Goal: Task Accomplishment & Management: Contribute content

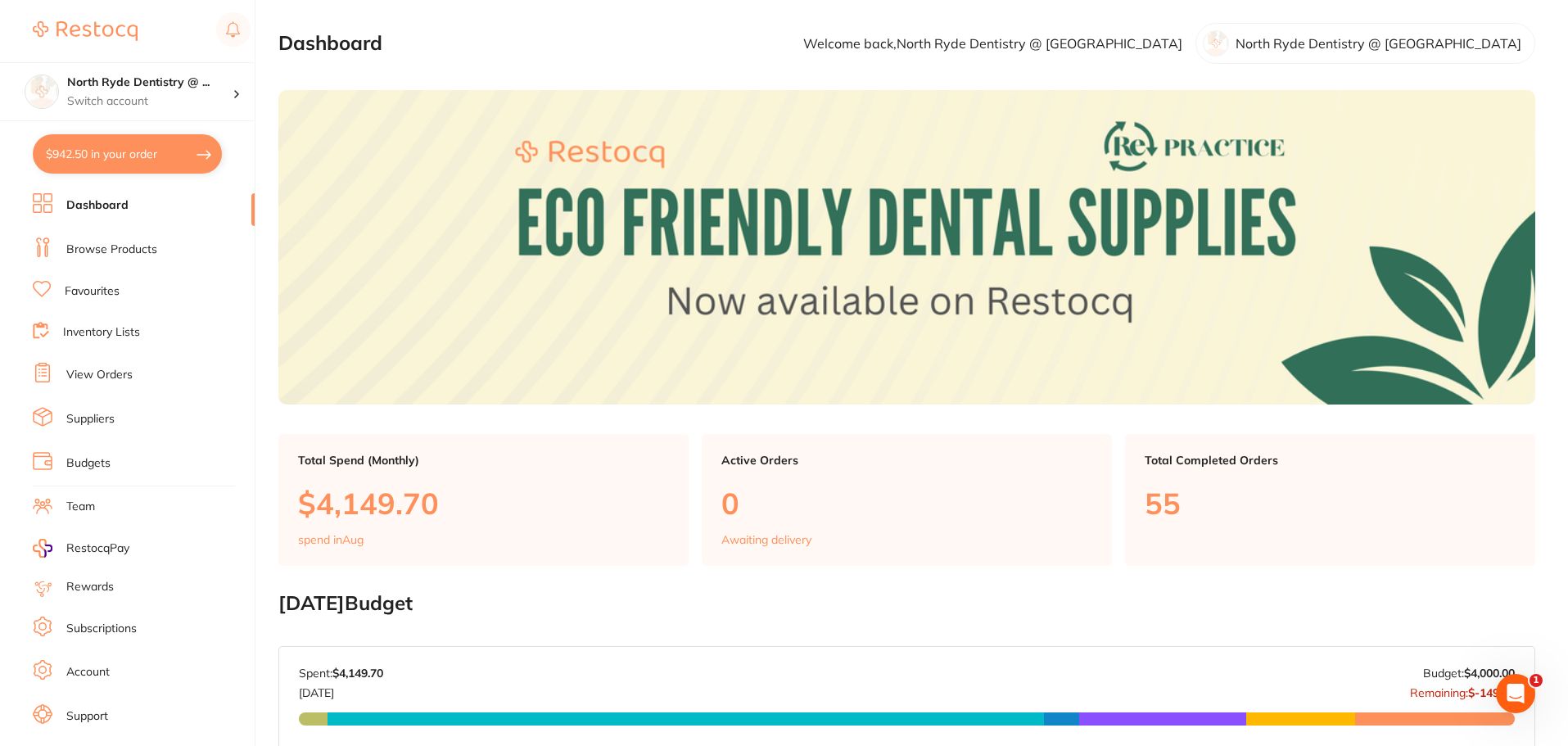
click at [113, 159] on button "$942.50 in your order" at bounding box center [127, 154] width 189 height 39
checkbox input "true"
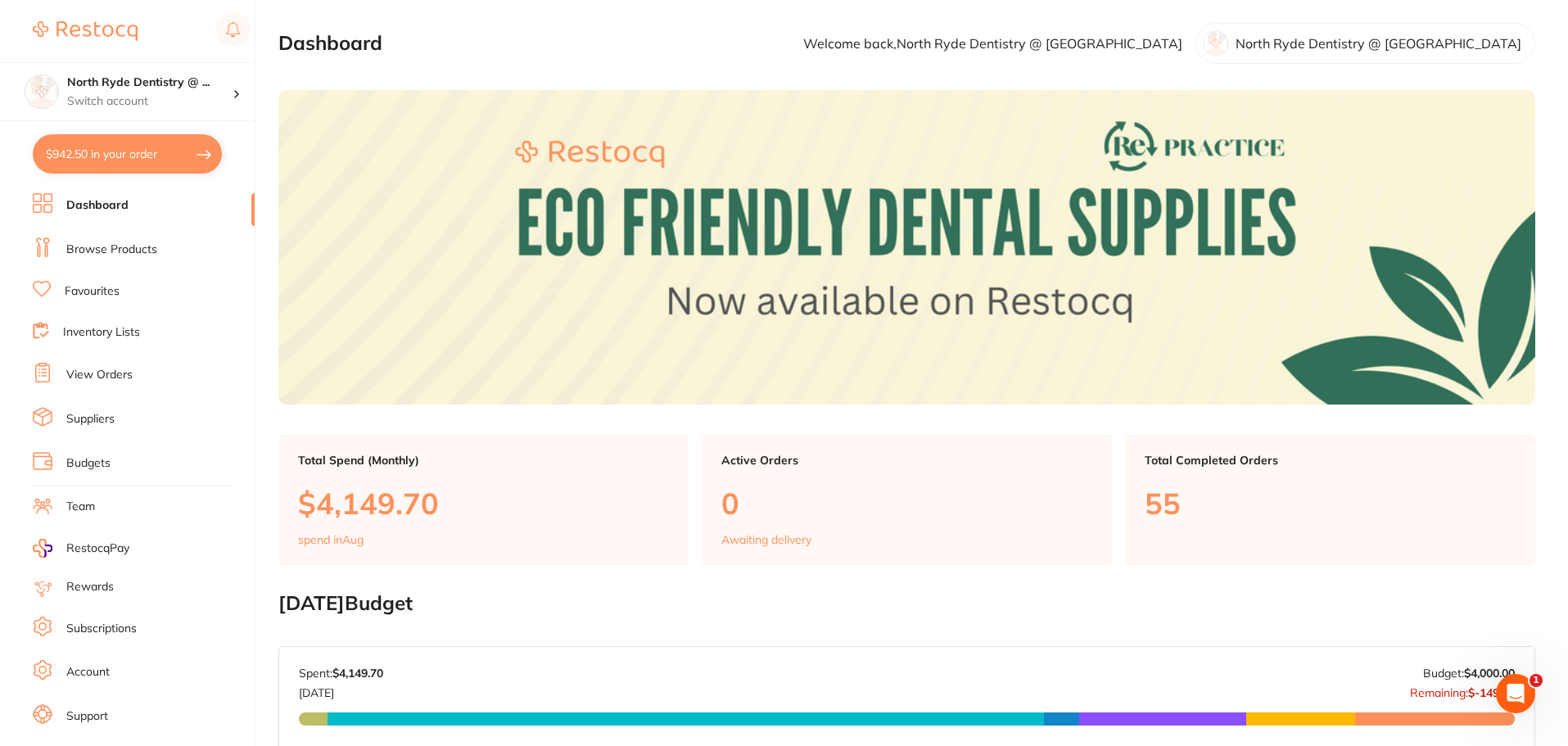
checkbox input "true"
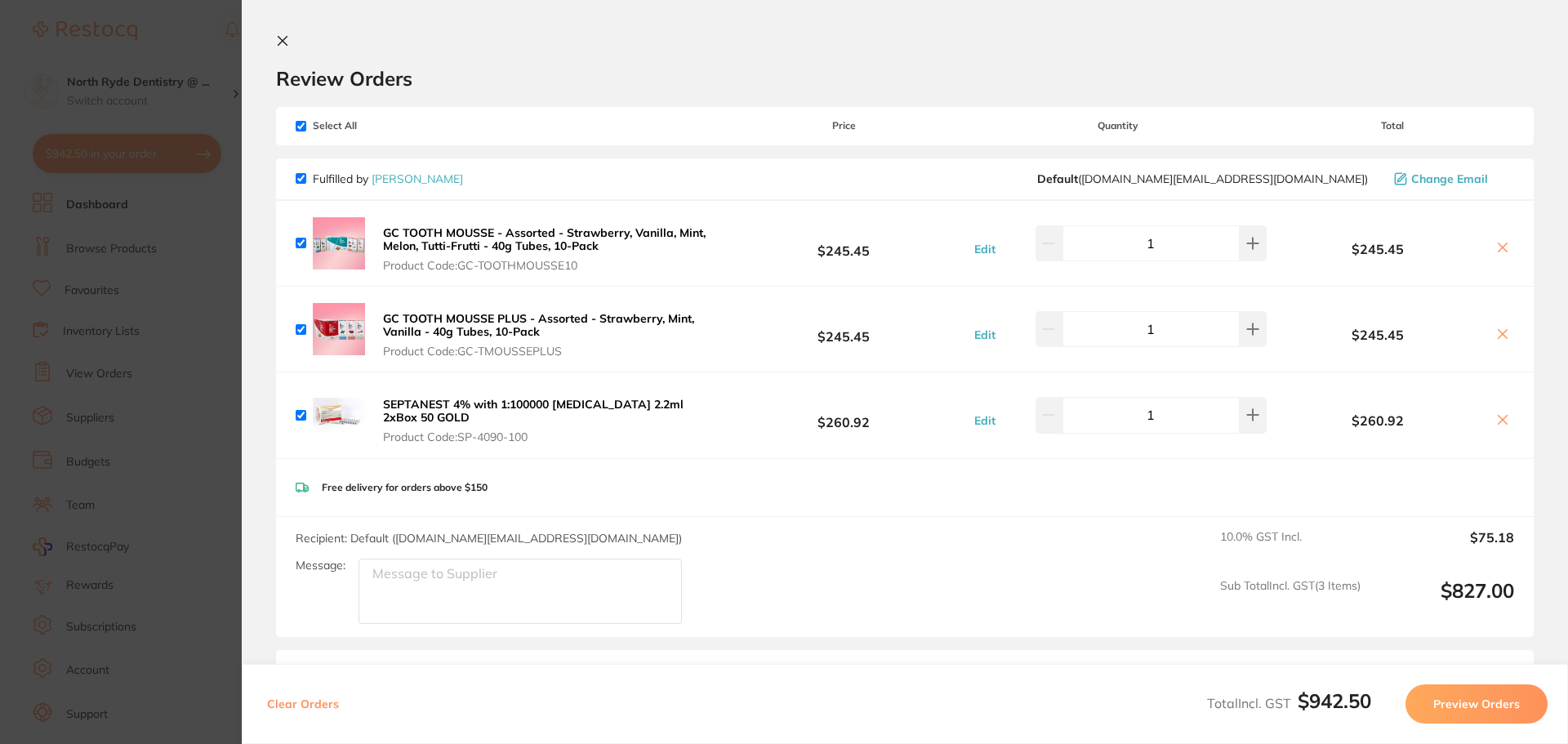
click at [282, 44] on icon at bounding box center [282, 40] width 13 height 13
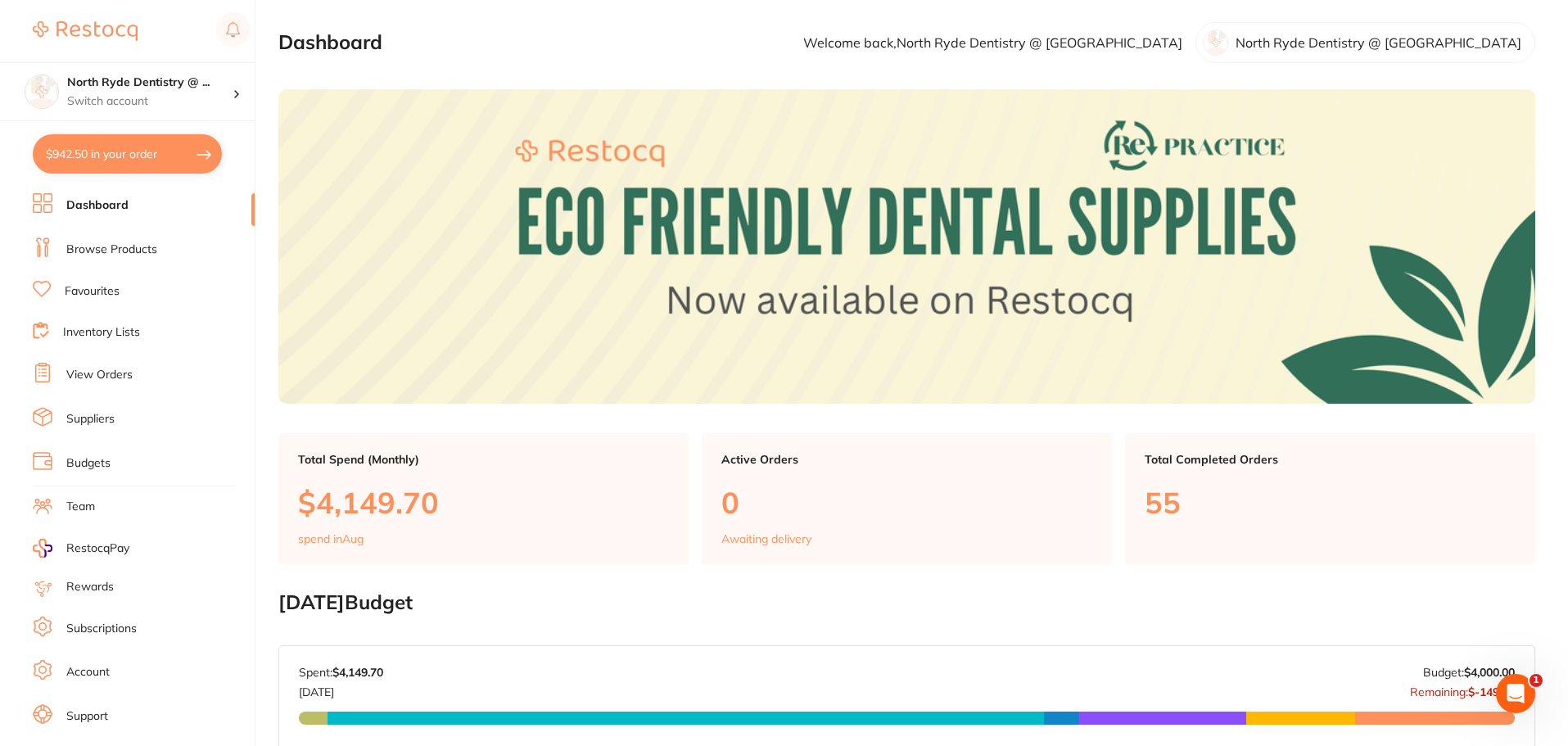
click at [121, 257] on link "Browse Products" at bounding box center [112, 249] width 91 height 16
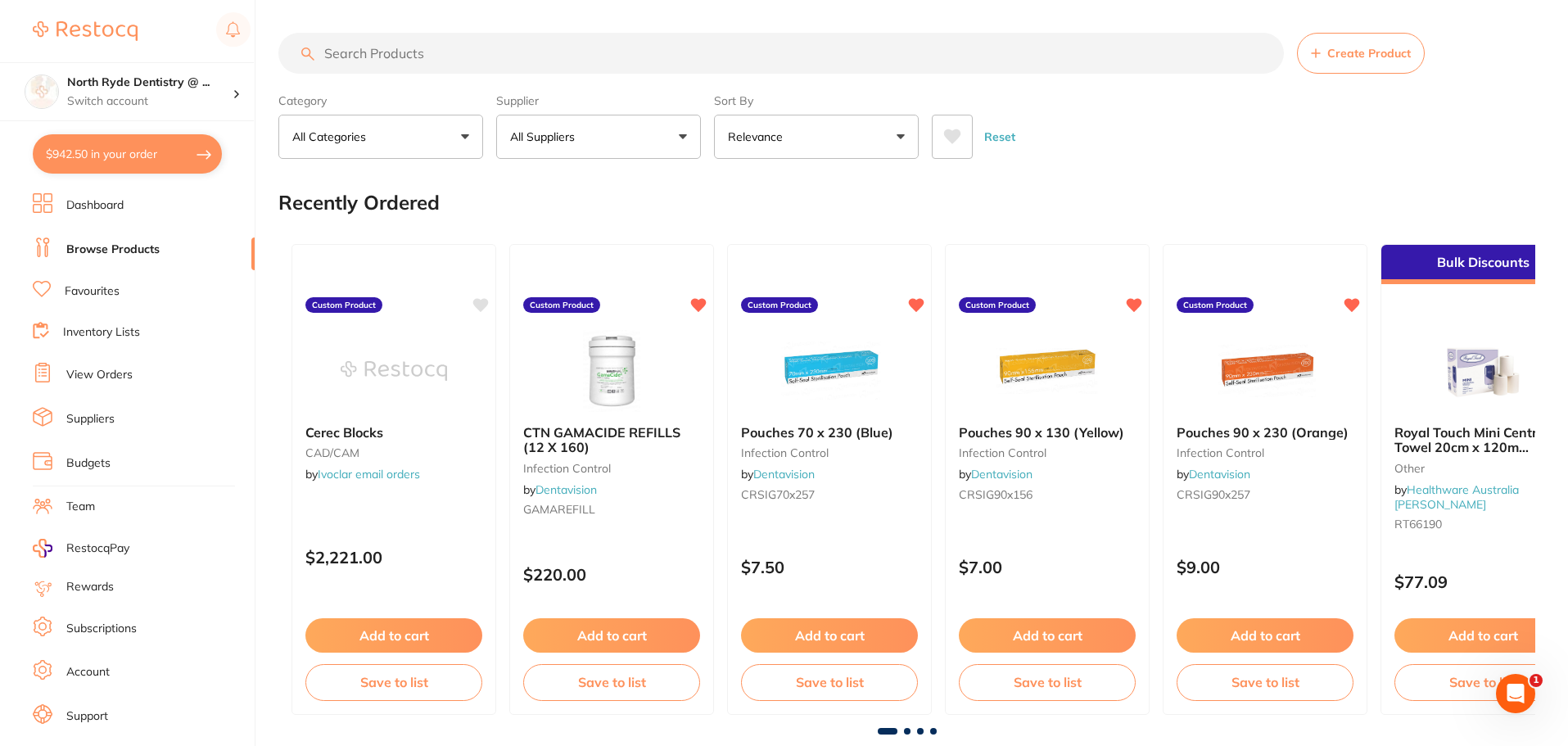
click at [381, 53] on input "search" at bounding box center [780, 53] width 1005 height 41
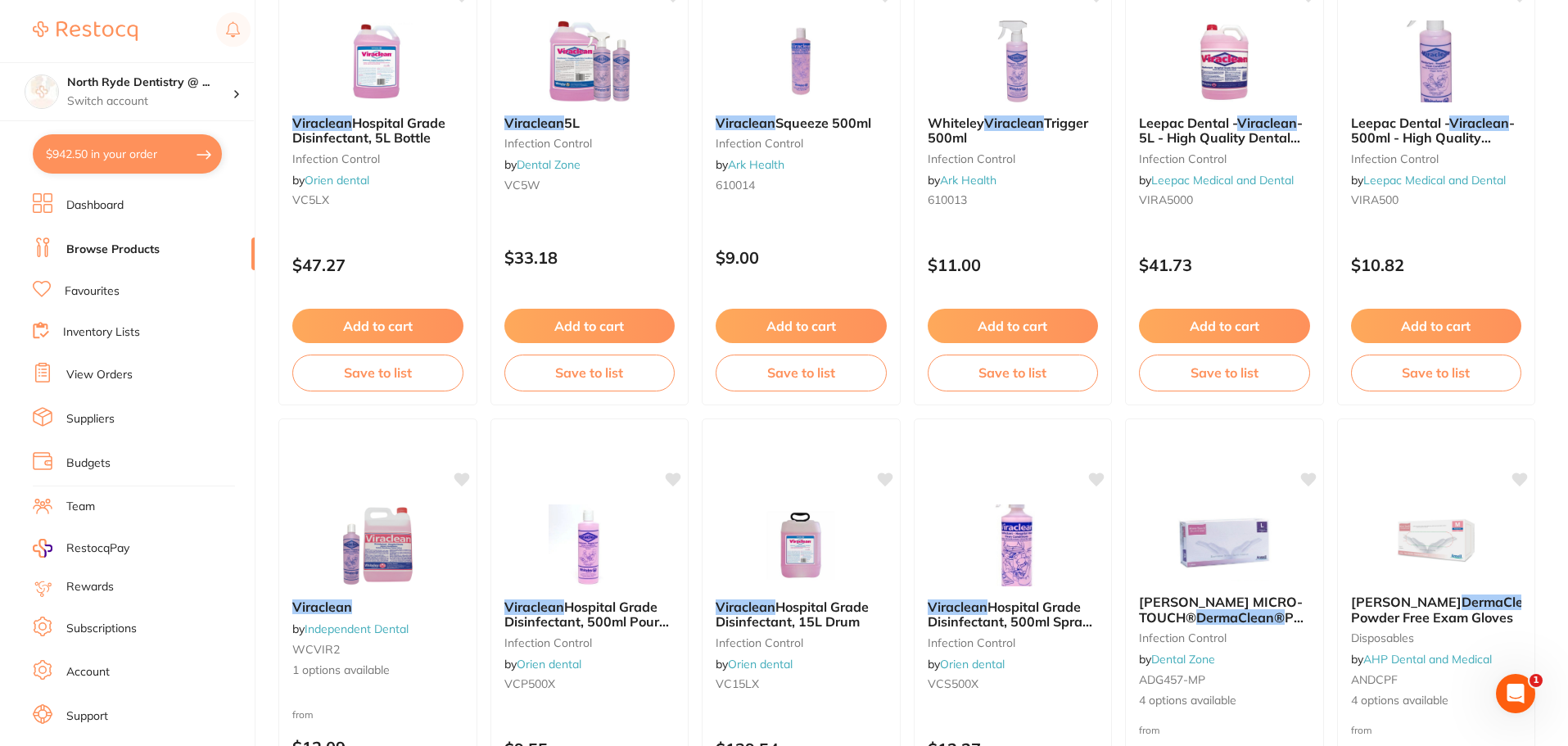
scroll to position [1493, 0]
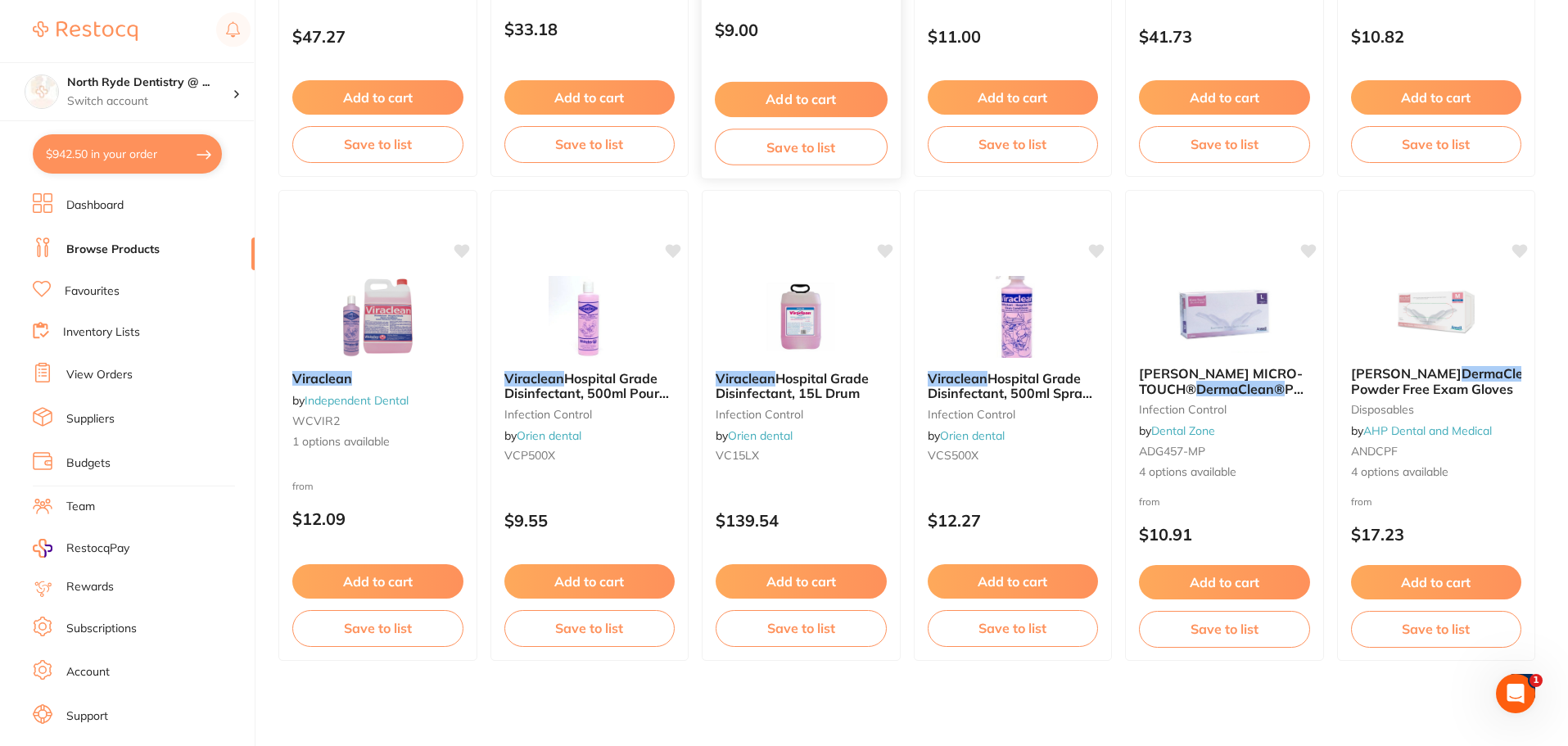
type input "veraclean"
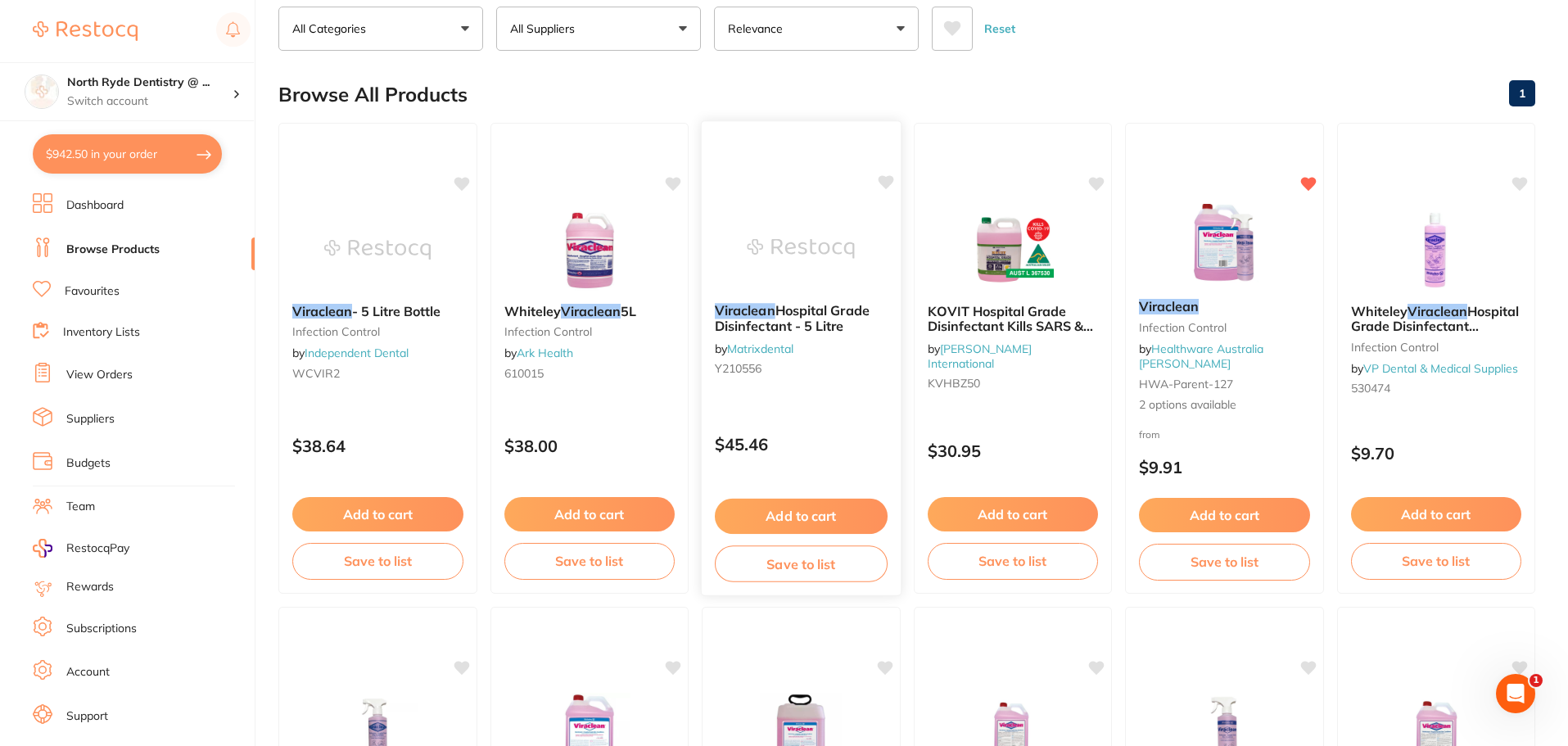
scroll to position [0, 0]
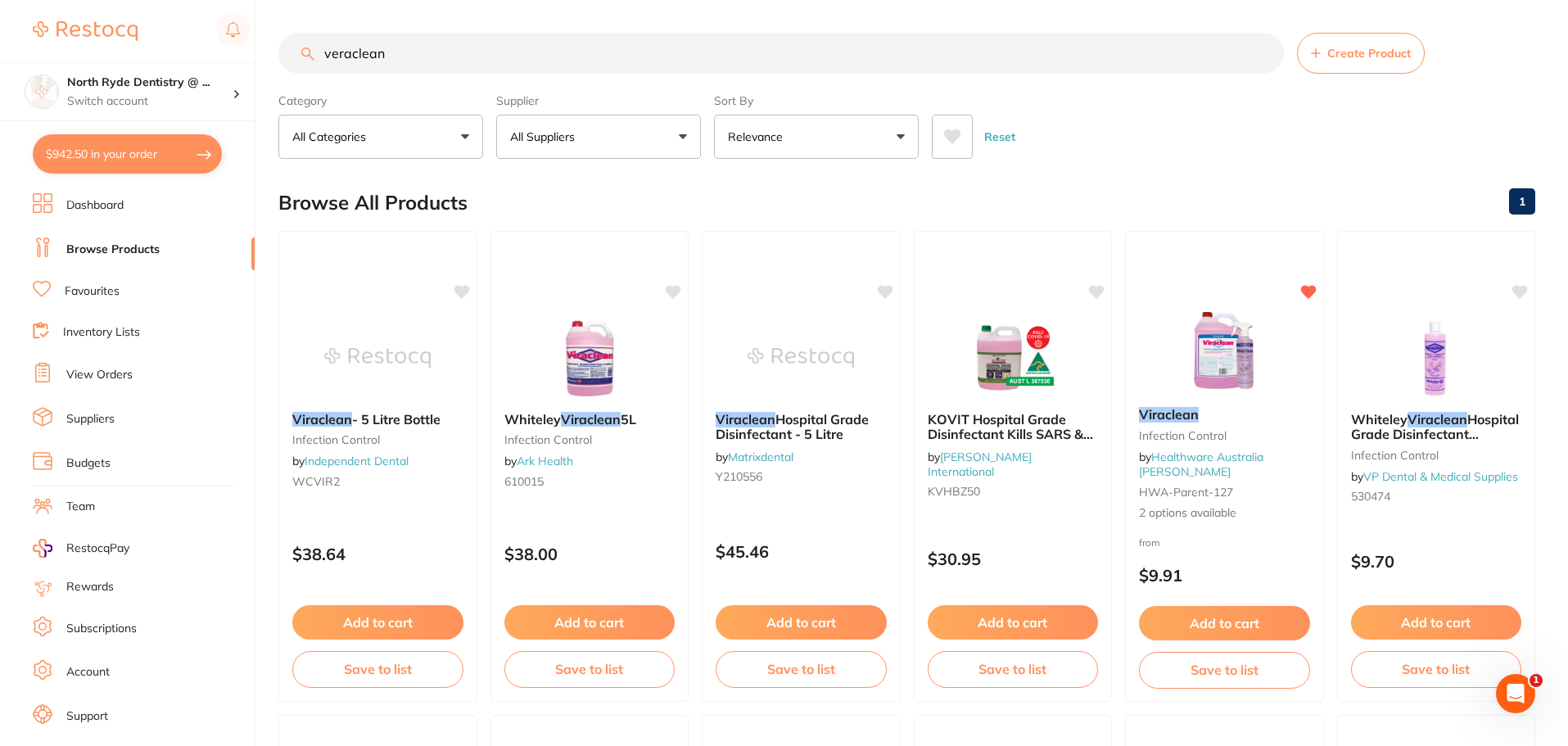
click at [85, 378] on link "View Orders" at bounding box center [100, 375] width 67 height 16
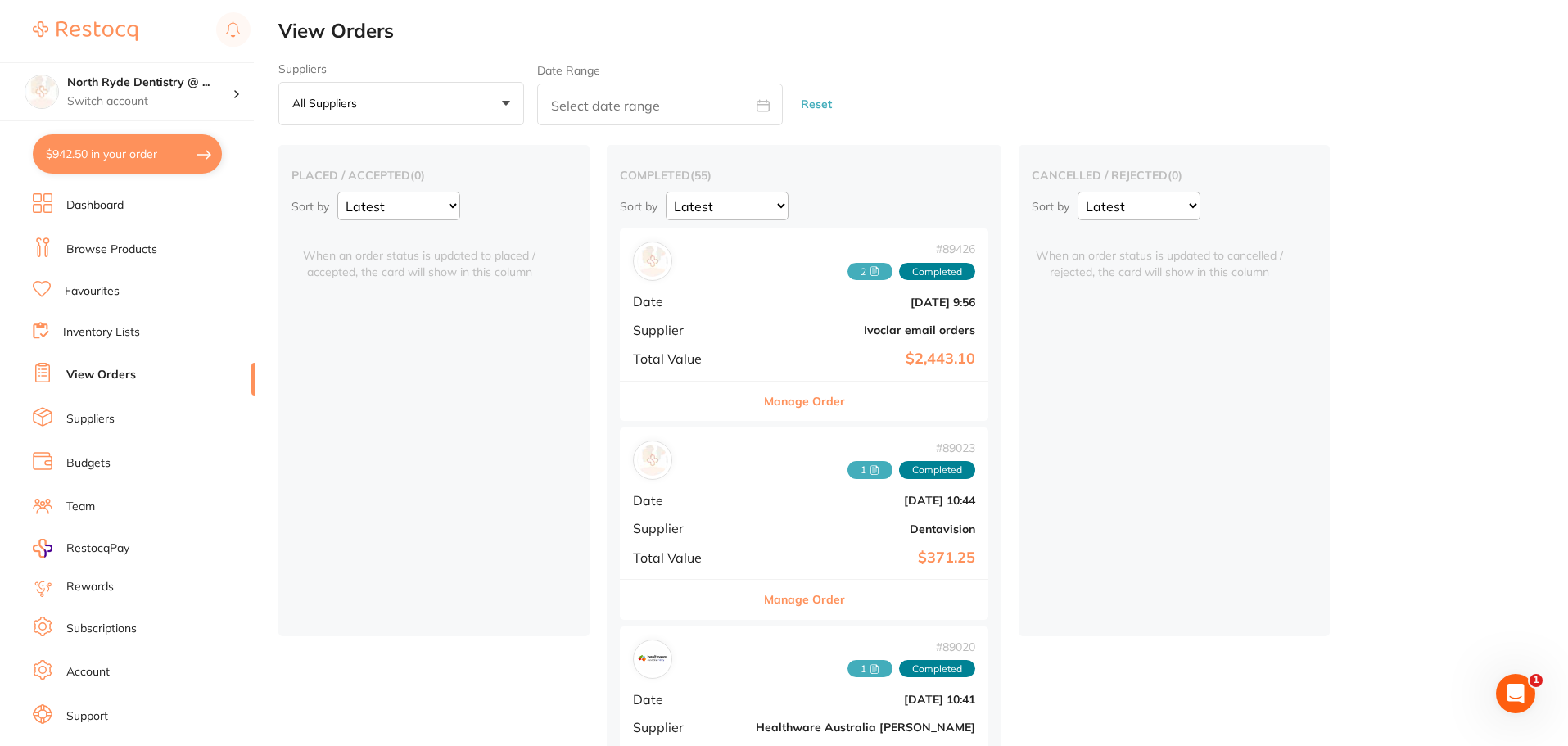
click at [755, 564] on b "$371.25" at bounding box center [865, 558] width 219 height 17
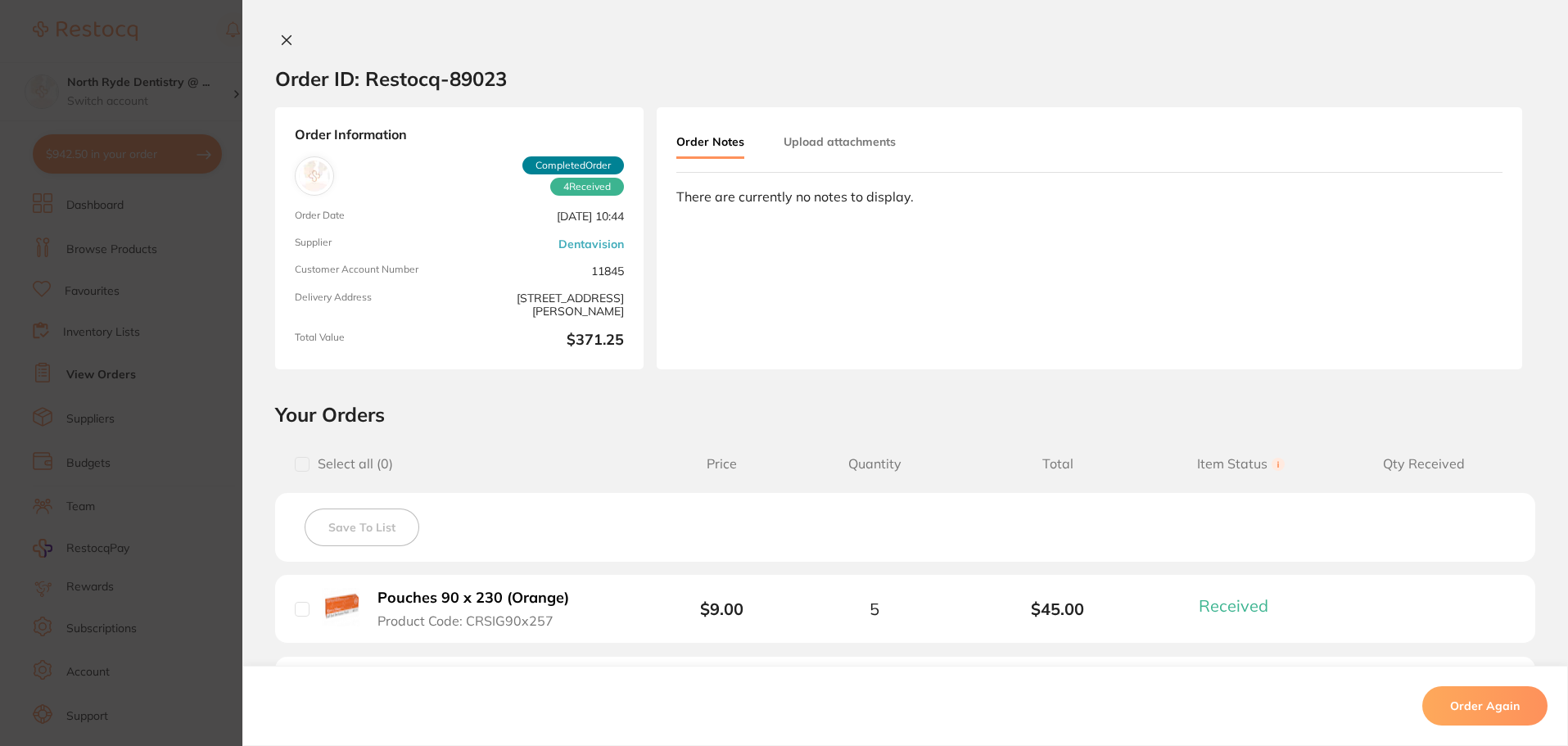
click at [834, 143] on button "Upload attachments" at bounding box center [839, 141] width 112 height 29
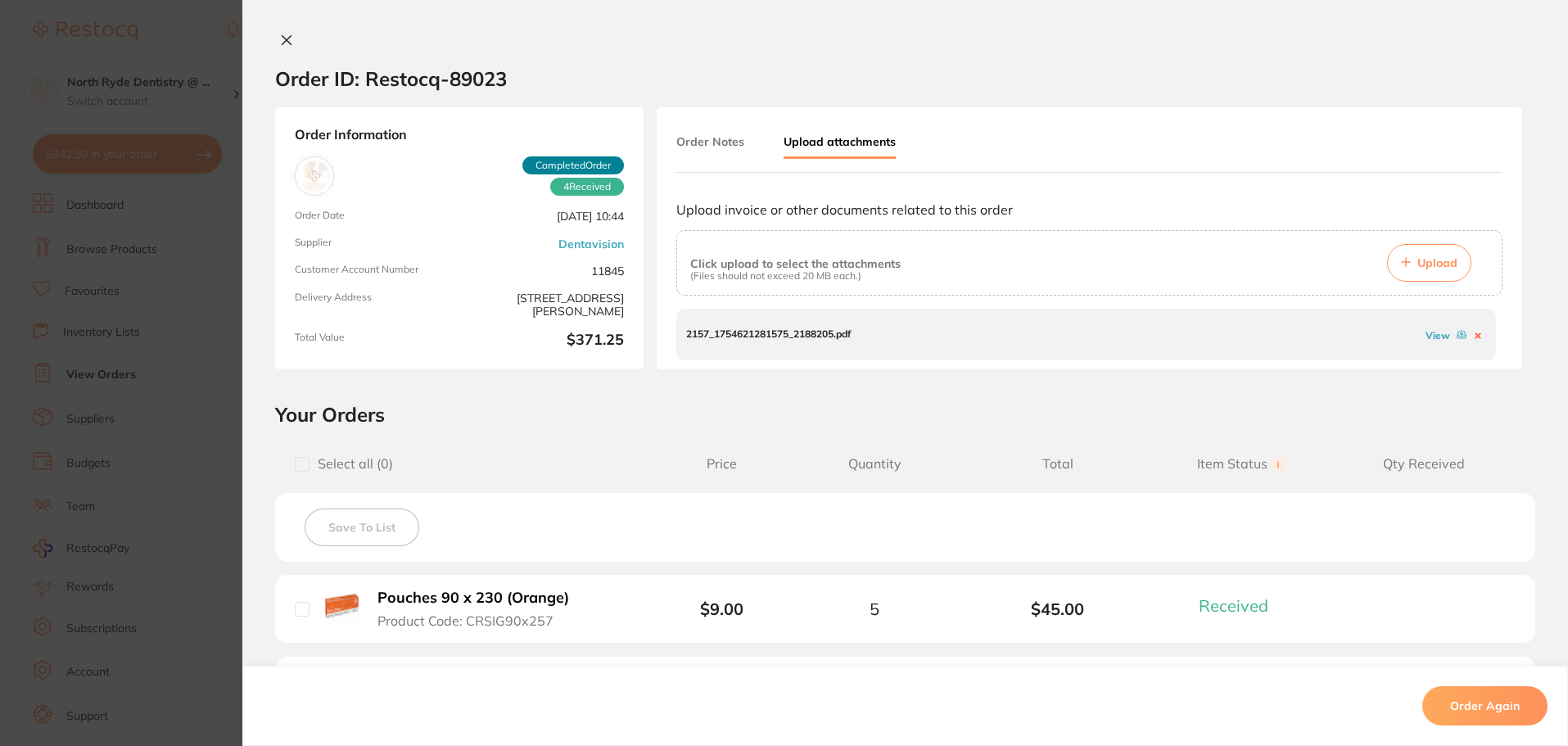
click at [1427, 279] on button "Upload" at bounding box center [1429, 263] width 85 height 38
click at [285, 33] on button at bounding box center [287, 41] width 23 height 17
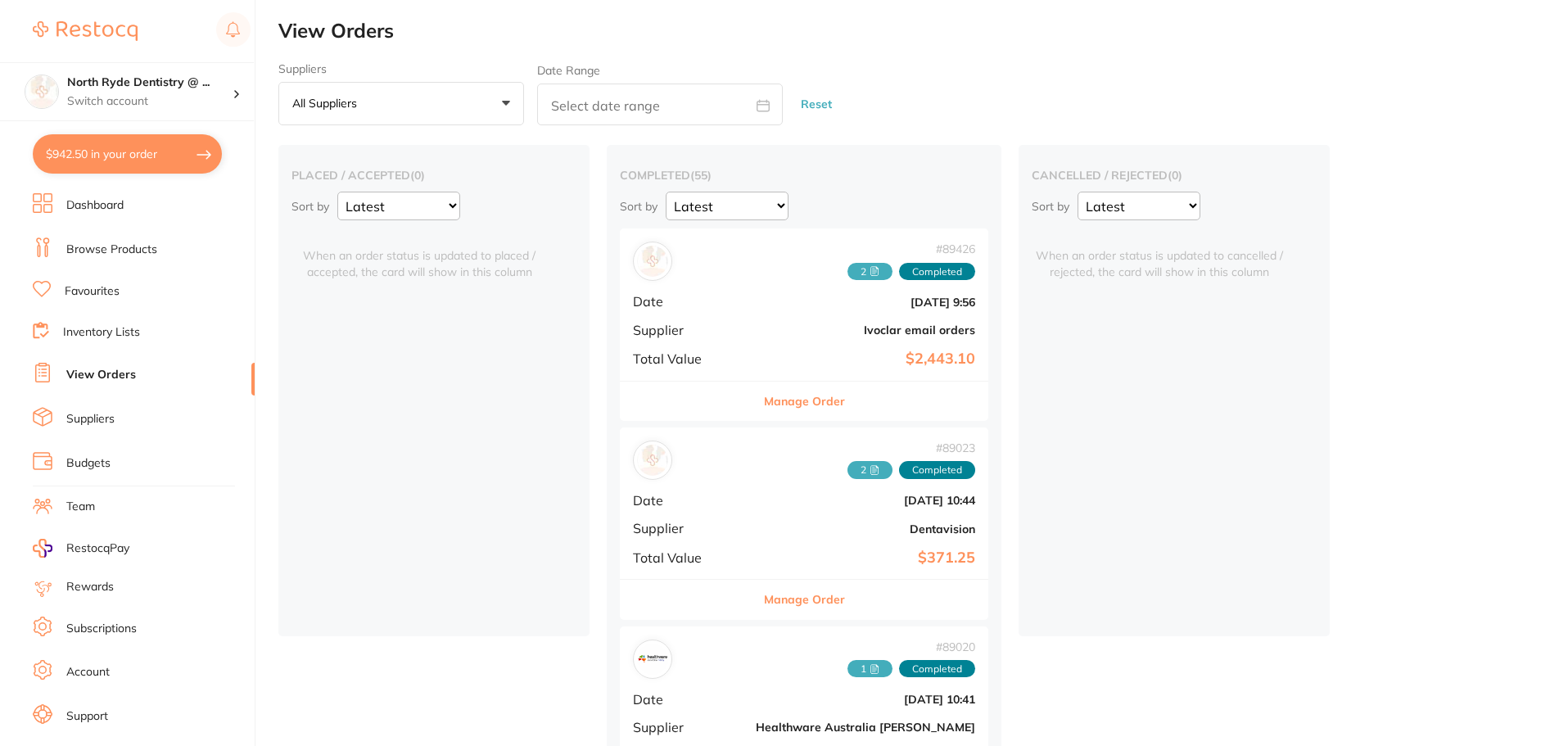
click at [115, 252] on link "Browse Products" at bounding box center [112, 249] width 91 height 16
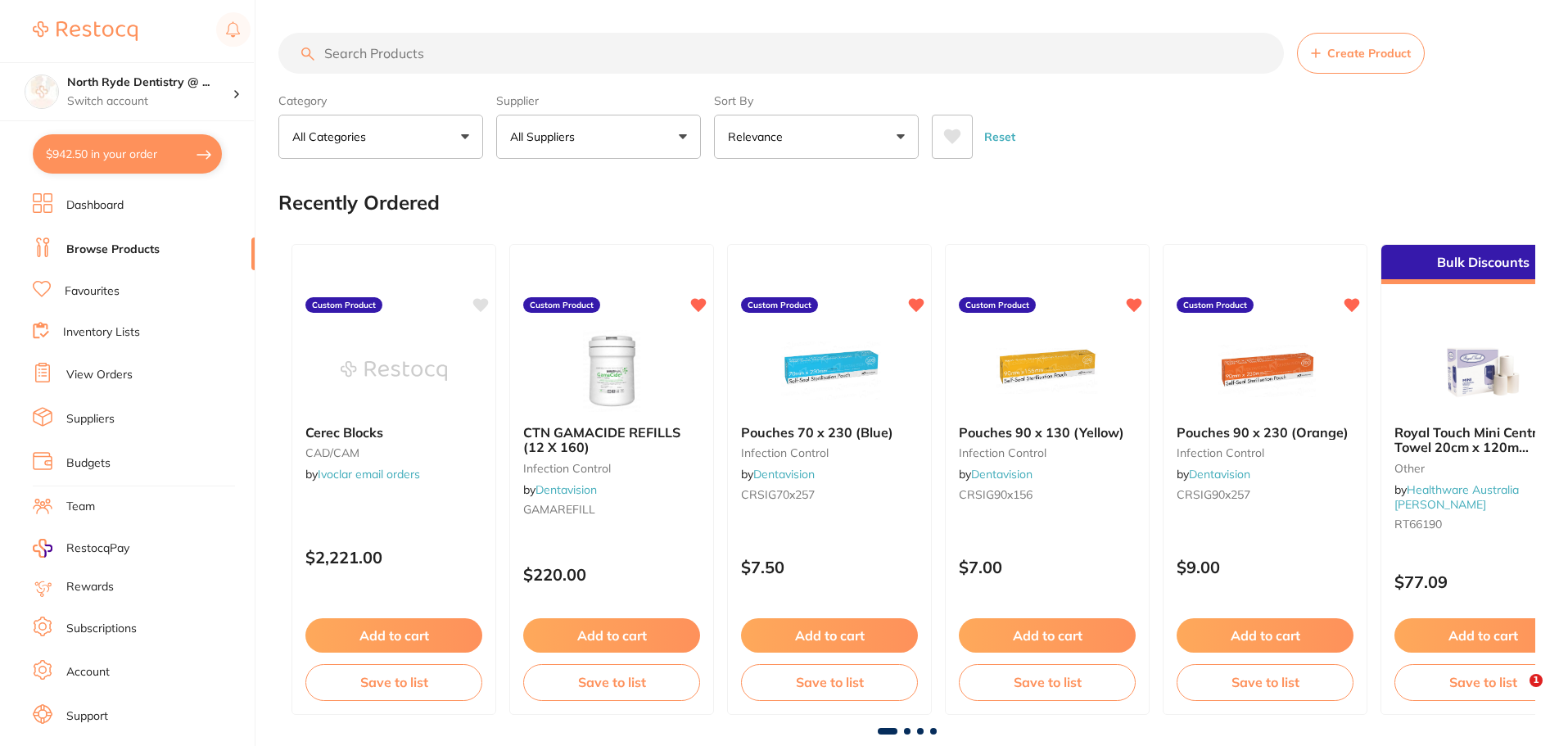
click at [409, 56] on input "search" at bounding box center [780, 53] width 1005 height 41
type input "veraclean"
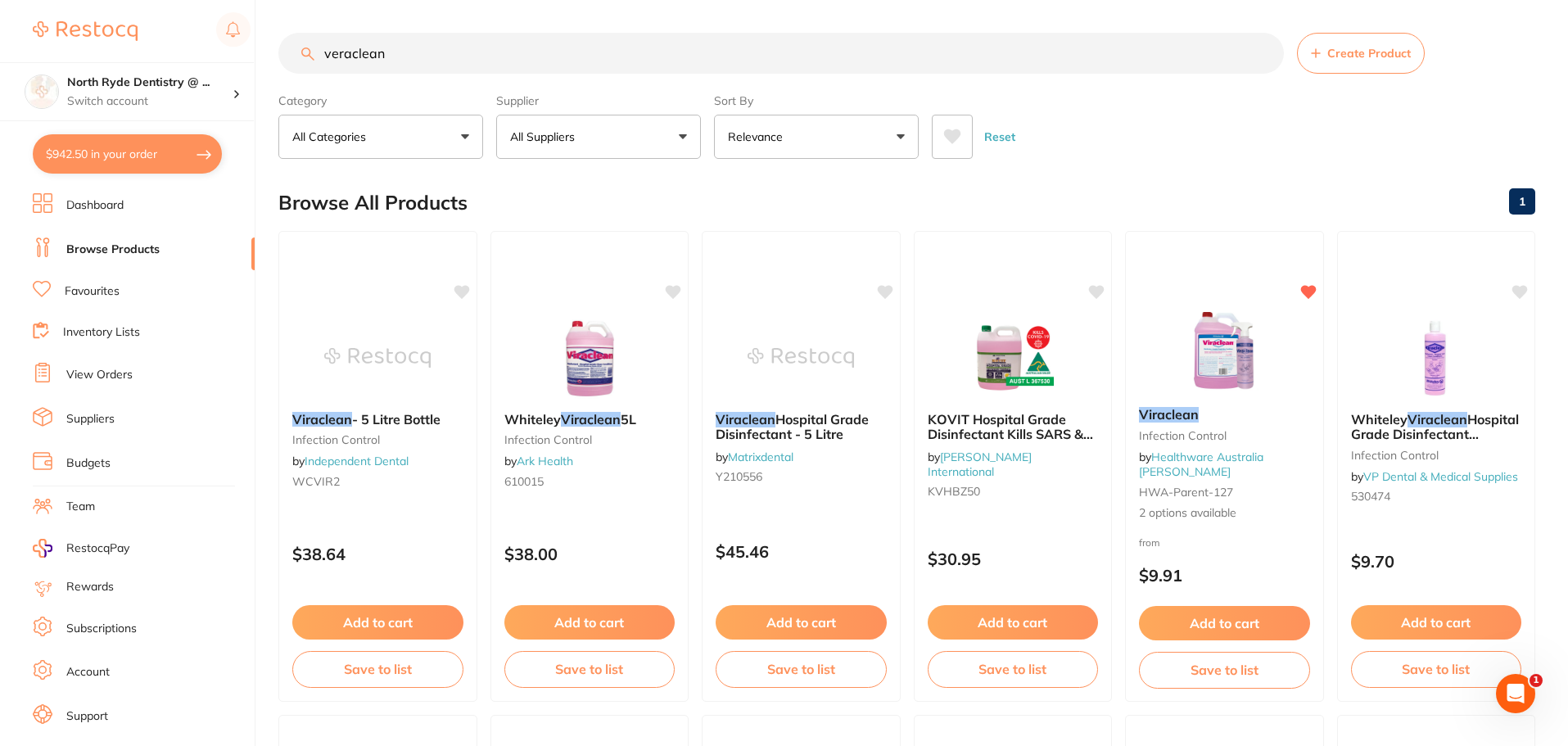
click at [1348, 48] on span "Create Product" at bounding box center [1369, 53] width 84 height 13
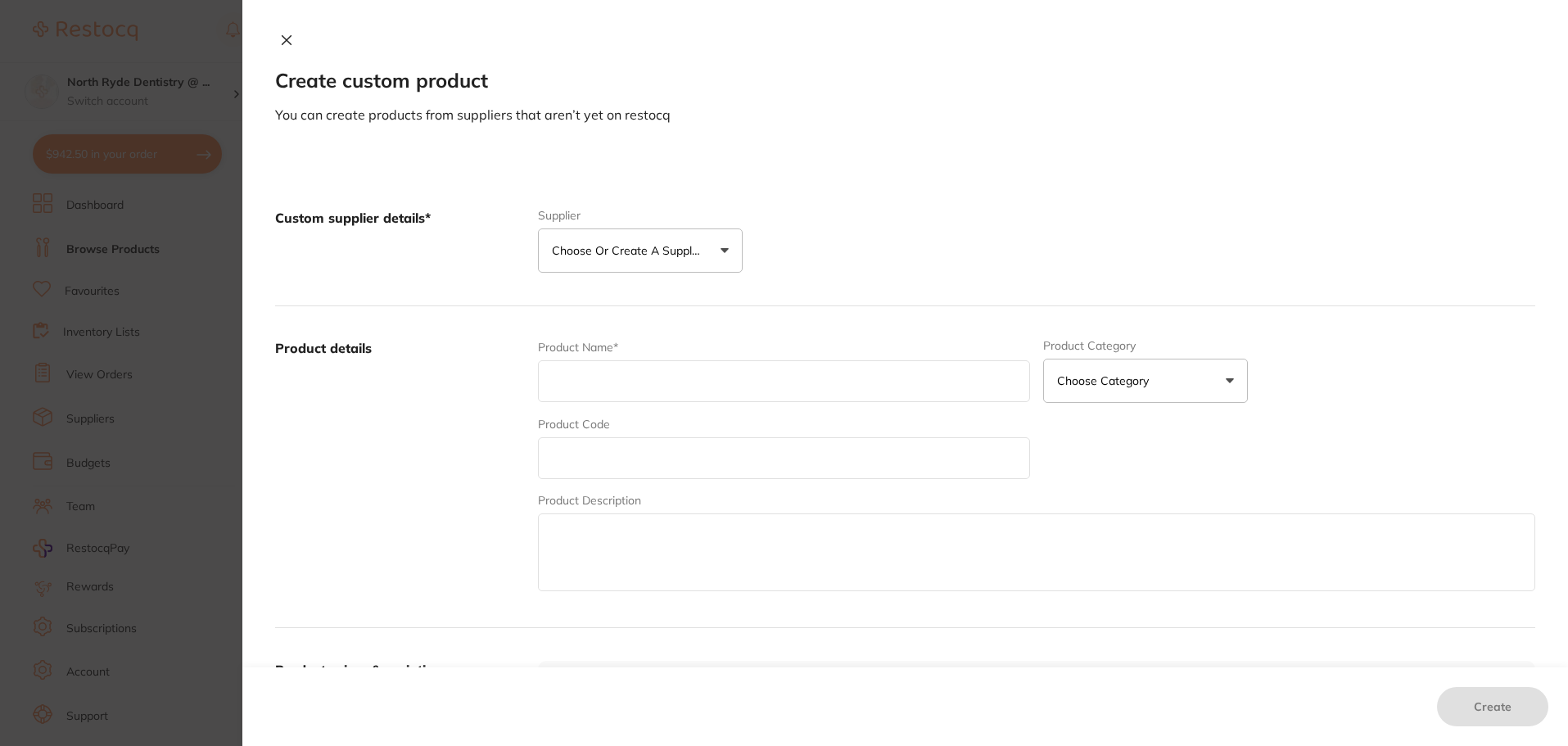
click at [281, 28] on div "Create custom product You can create products from suppliers that aren’t yet on…" at bounding box center [904, 373] width 1325 height 746
click at [281, 33] on icon at bounding box center [286, 39] width 13 height 13
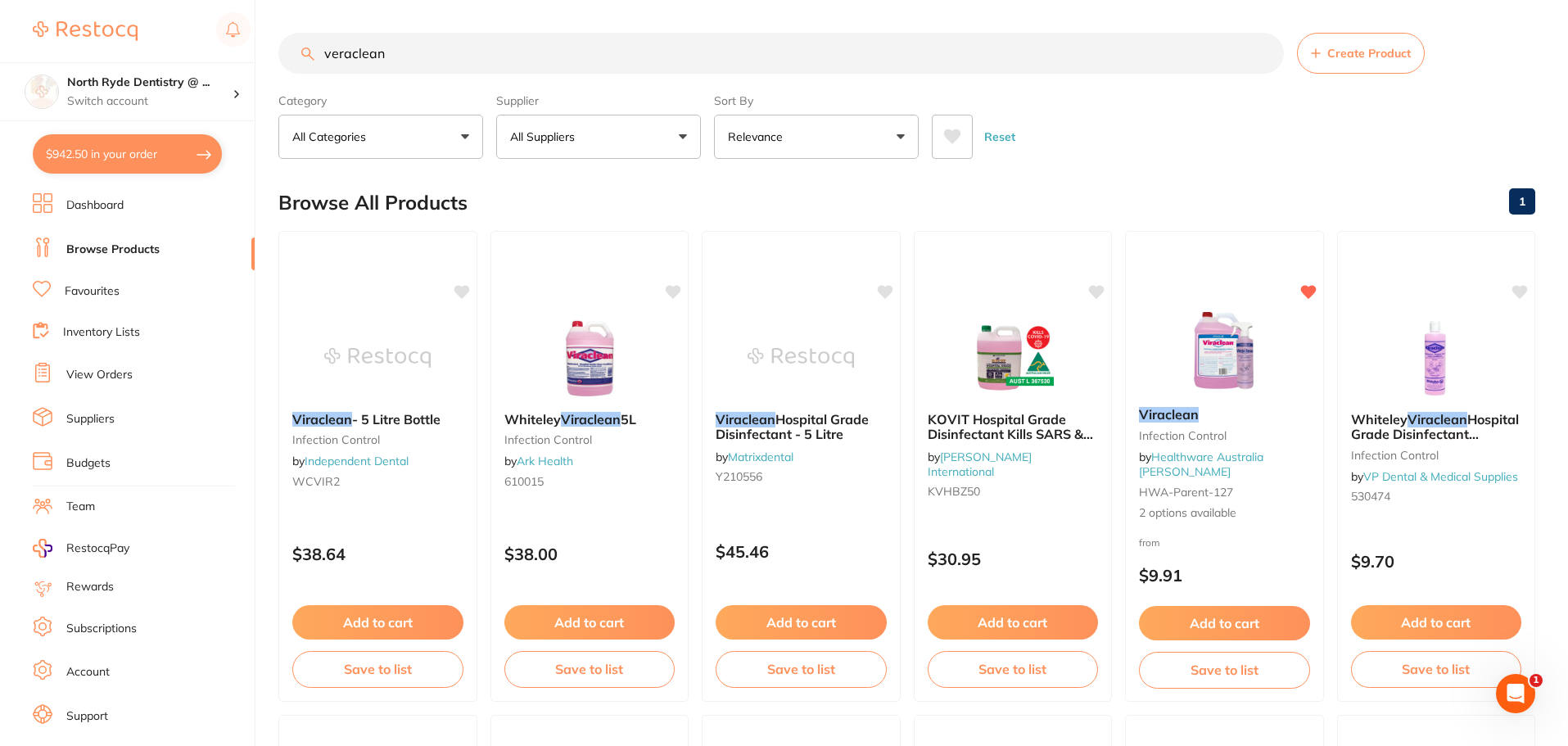
click at [1226, 123] on div "Reset" at bounding box center [1227, 130] width 590 height 57
click at [585, 366] on img at bounding box center [589, 356] width 107 height 83
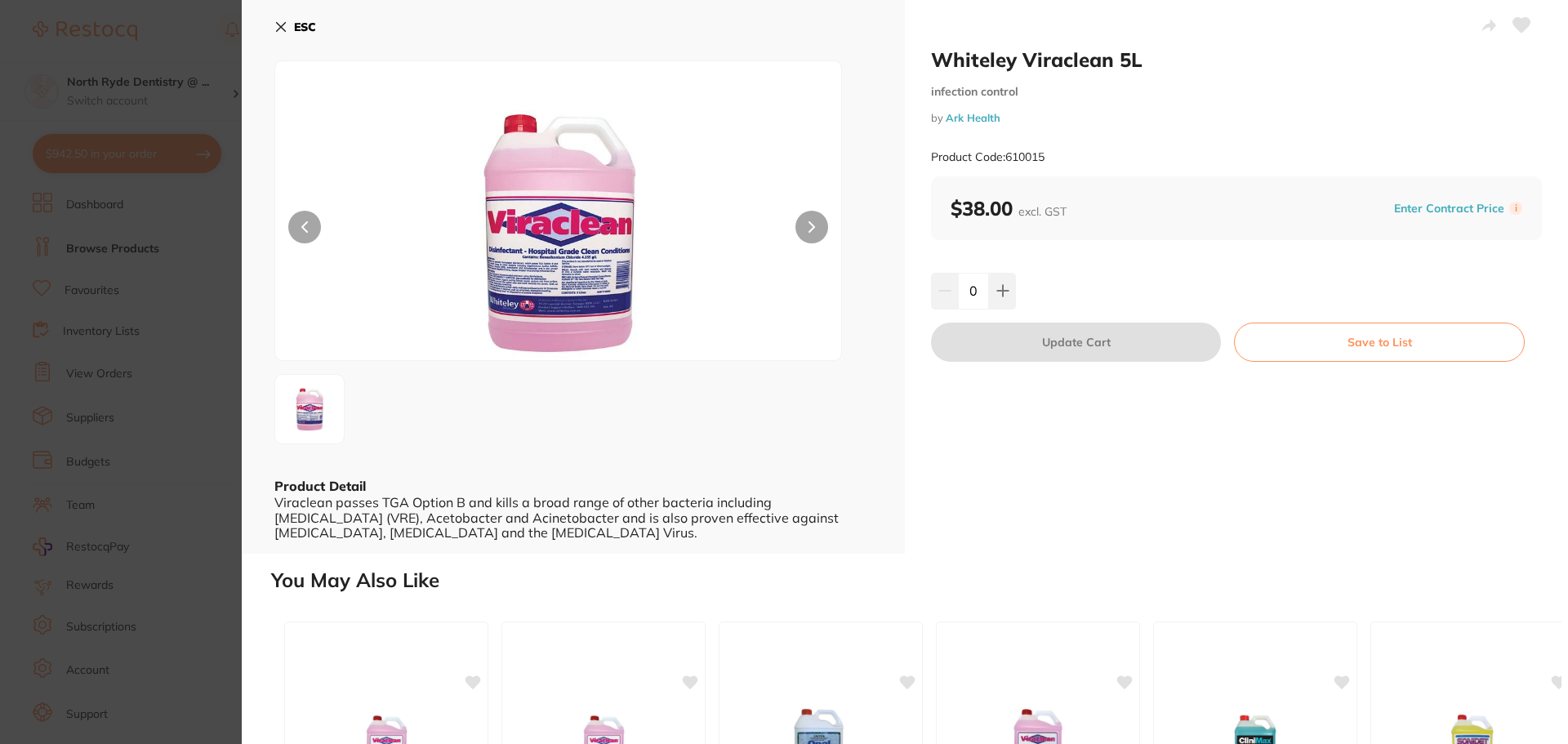
click at [287, 21] on icon at bounding box center [281, 26] width 13 height 13
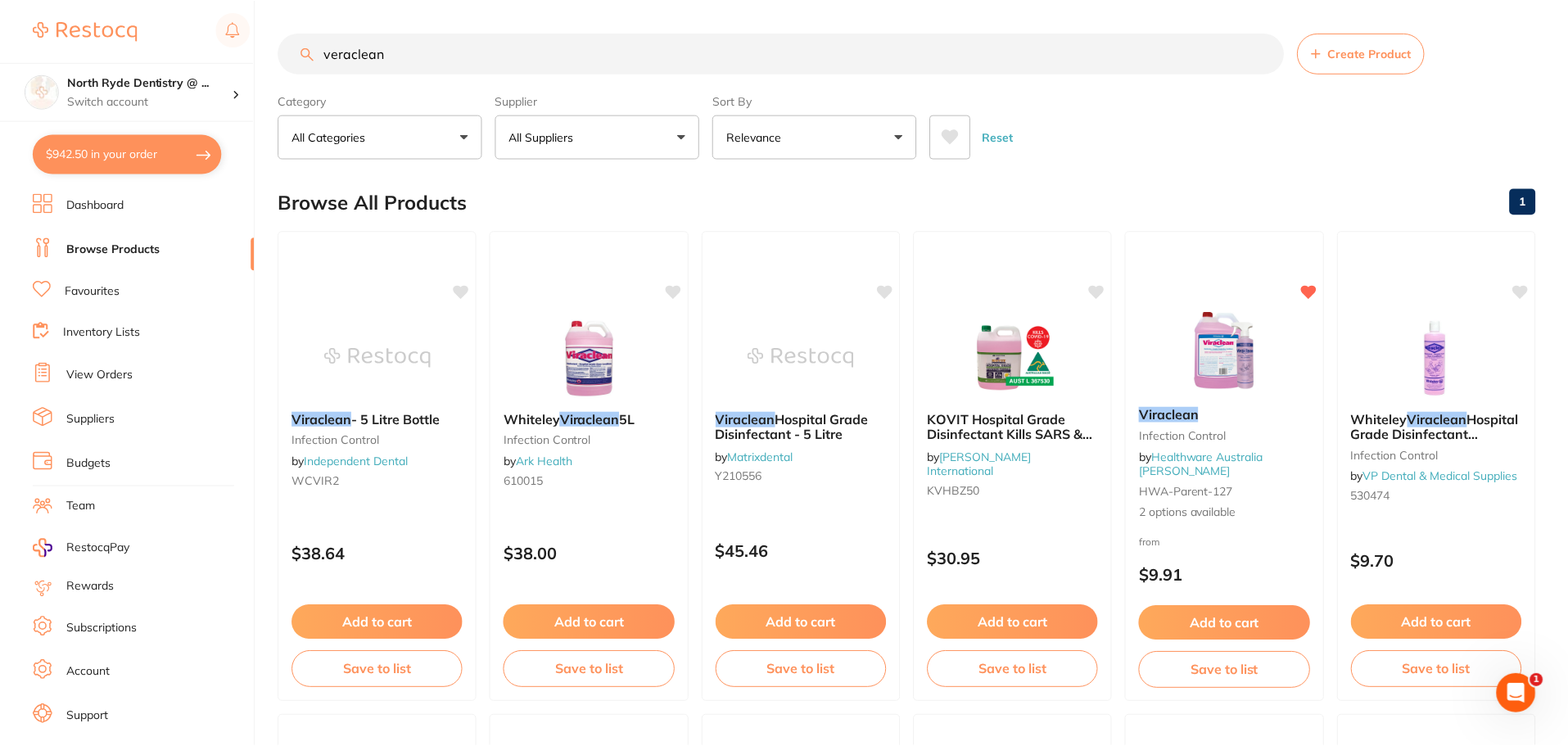
scroll to position [3, 0]
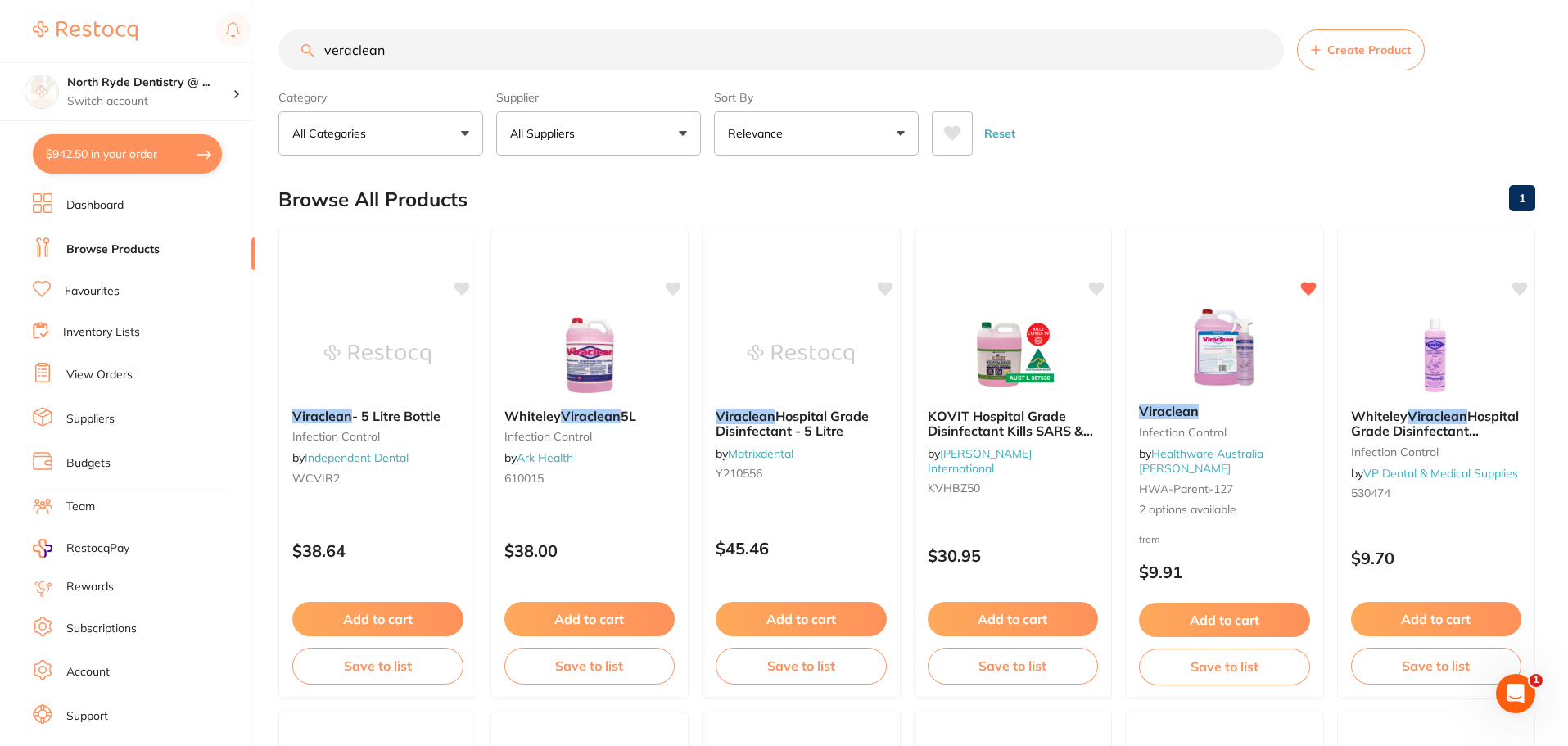
click at [1350, 57] on button "Create Product" at bounding box center [1360, 50] width 127 height 41
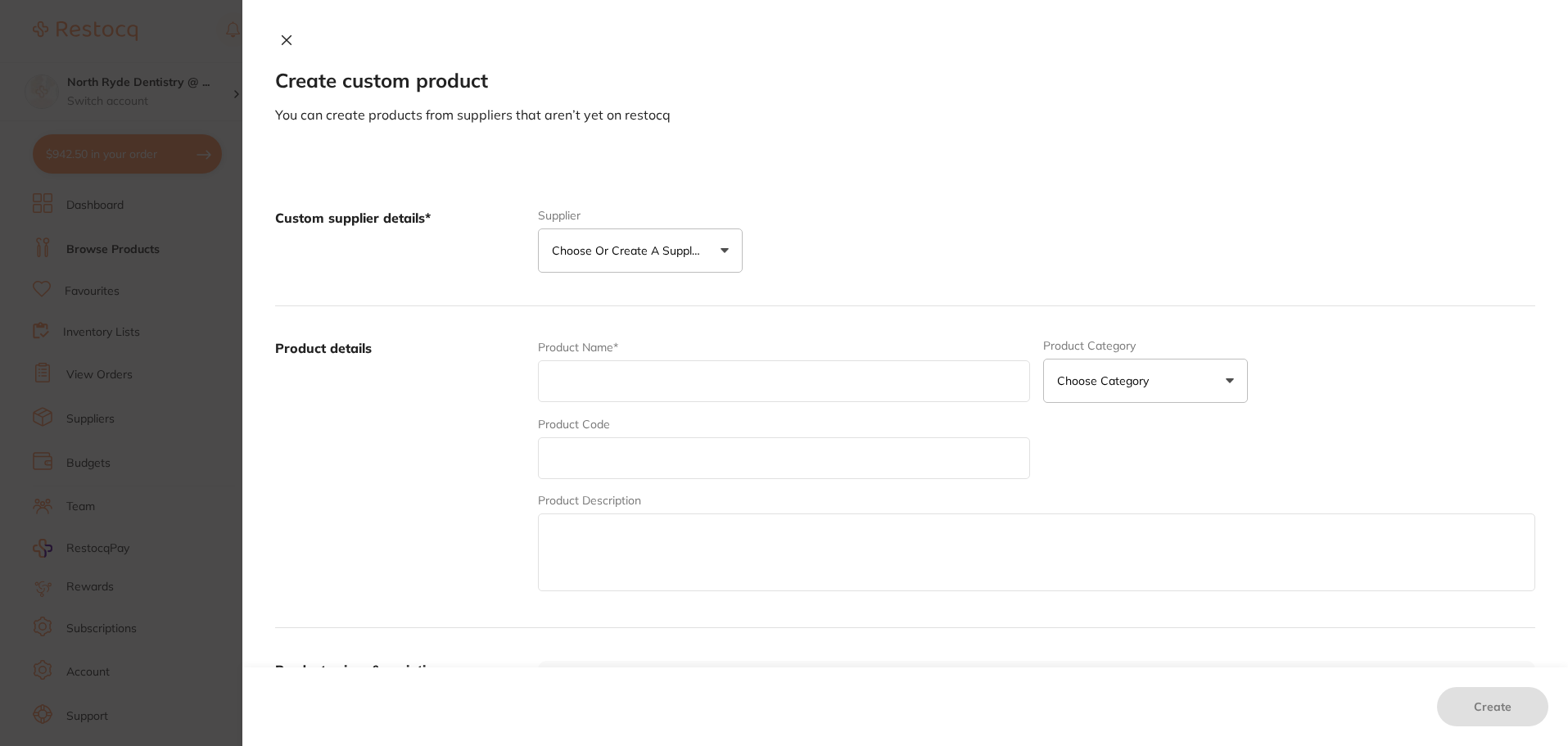
click at [646, 254] on p "Choose or create a supplier" at bounding box center [630, 250] width 156 height 16
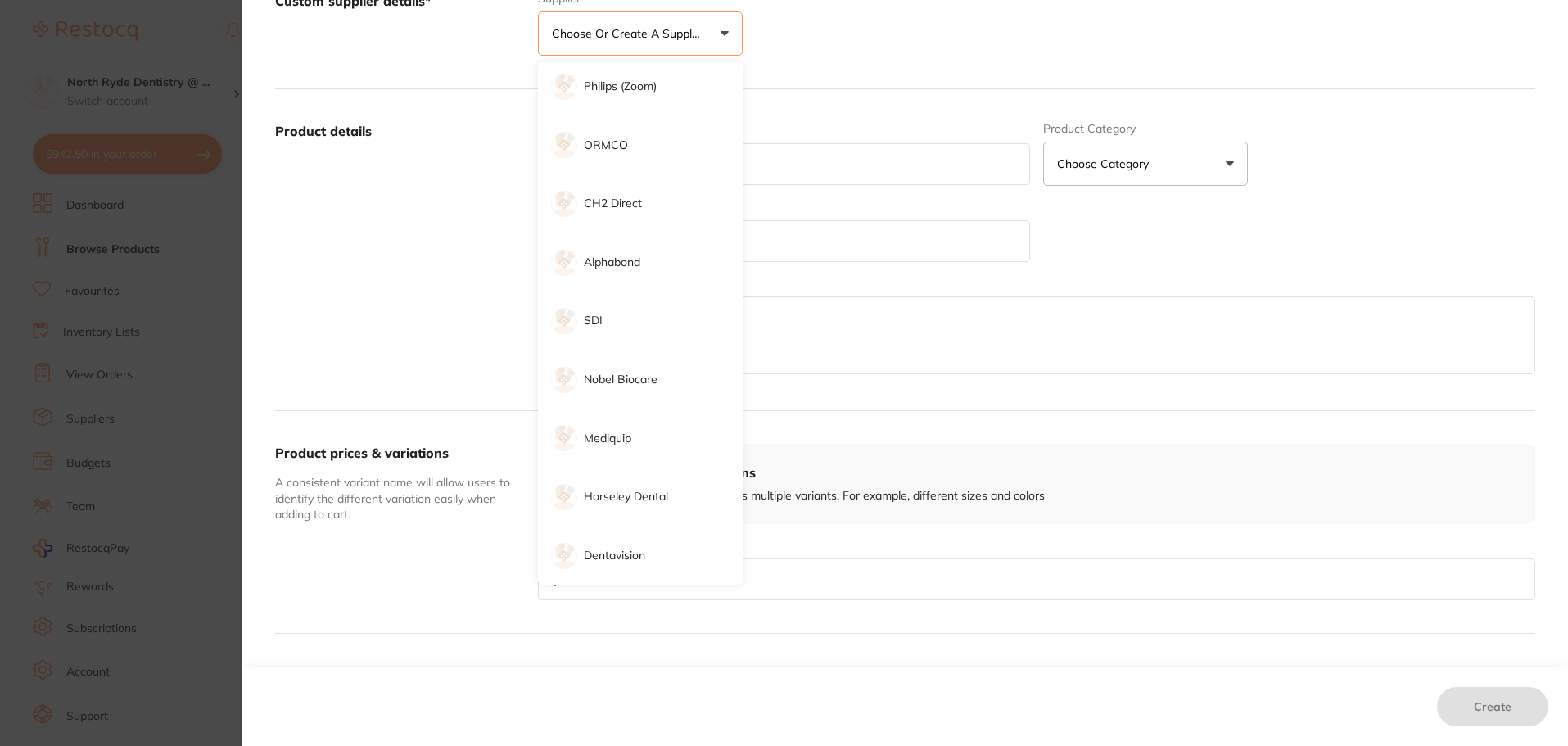
scroll to position [246, 0]
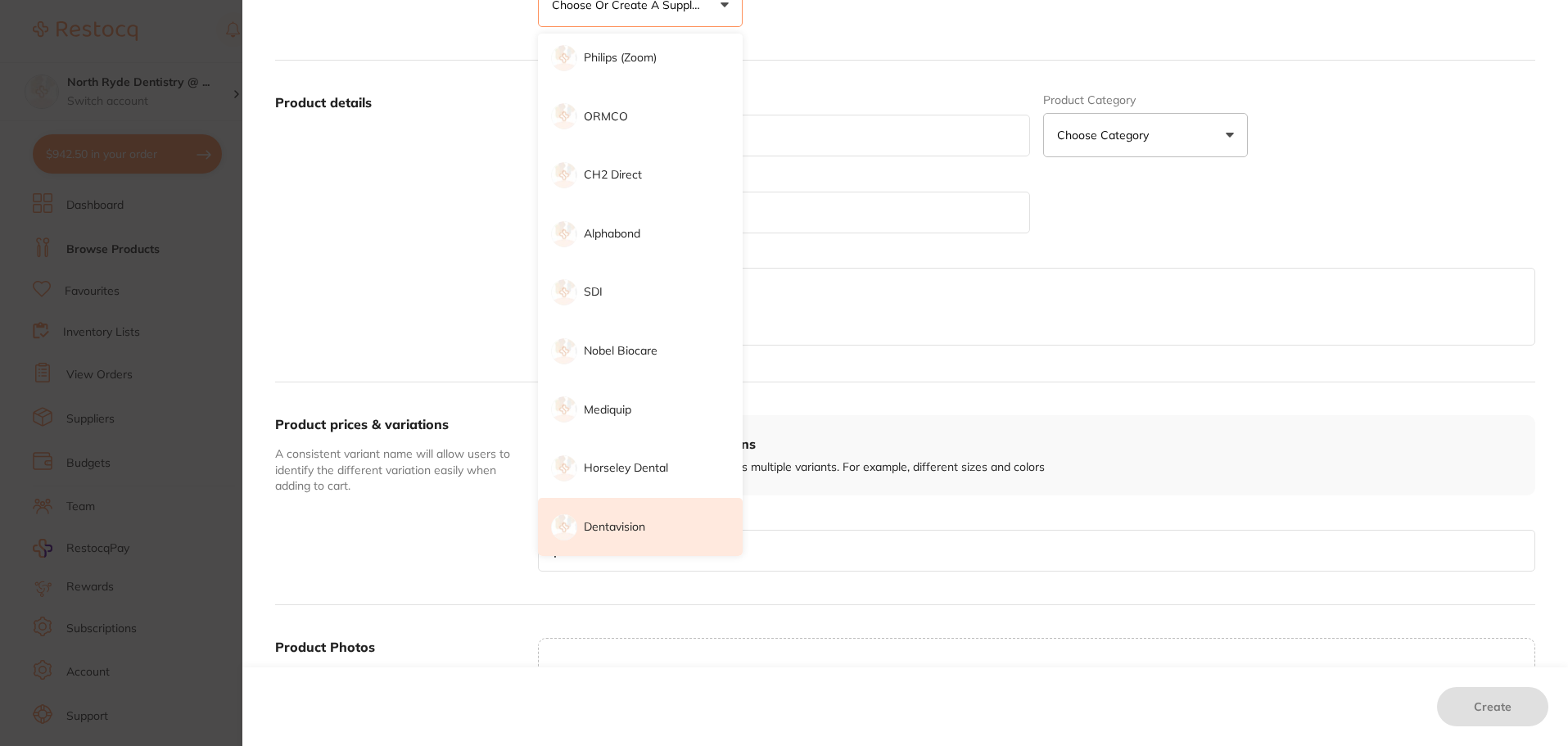
click at [609, 520] on p "Dentavision" at bounding box center [614, 527] width 62 height 16
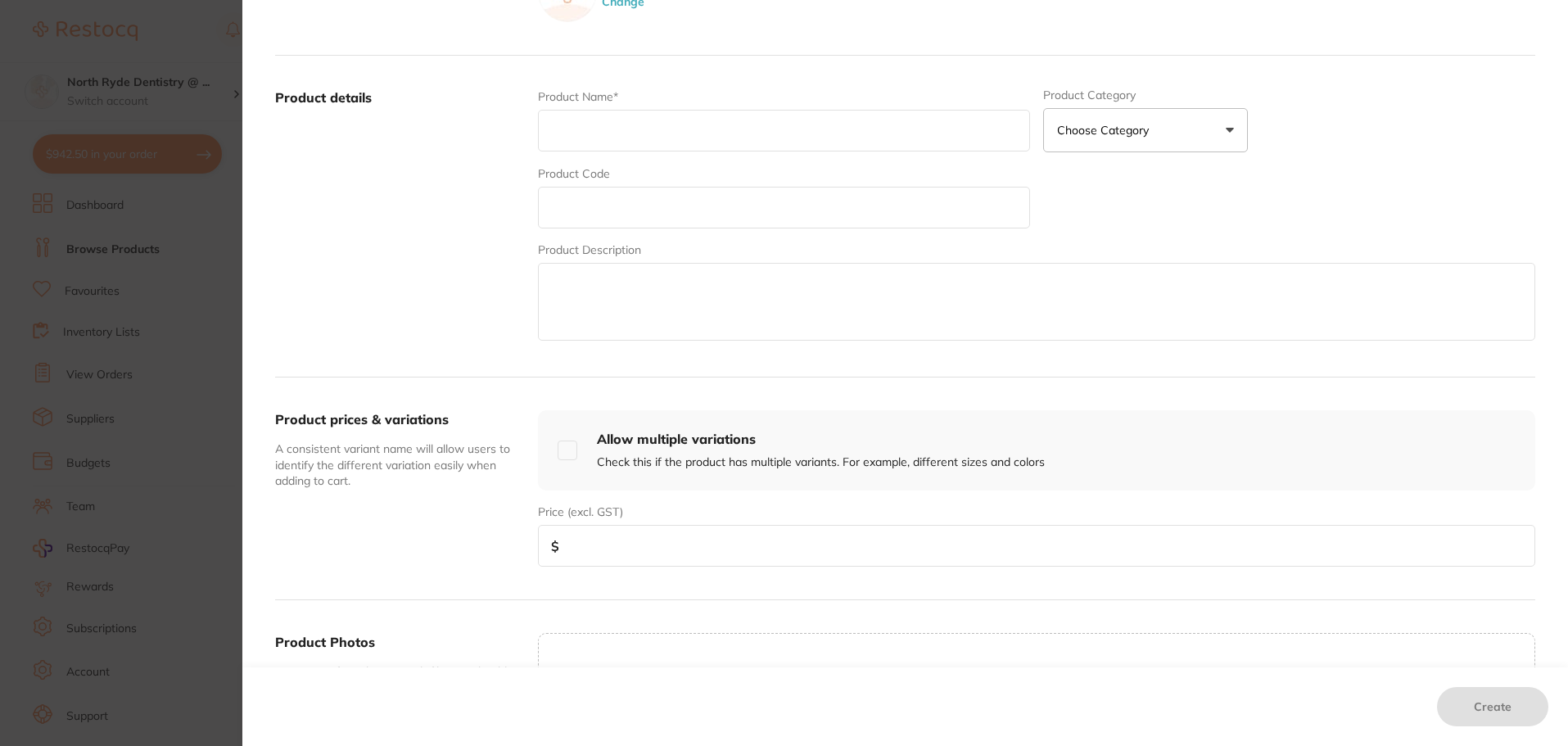
click at [583, 121] on input "text" at bounding box center [784, 130] width 492 height 42
type input "Veraclean 5L"
click at [1191, 121] on button "Choose Category" at bounding box center [1145, 130] width 204 height 44
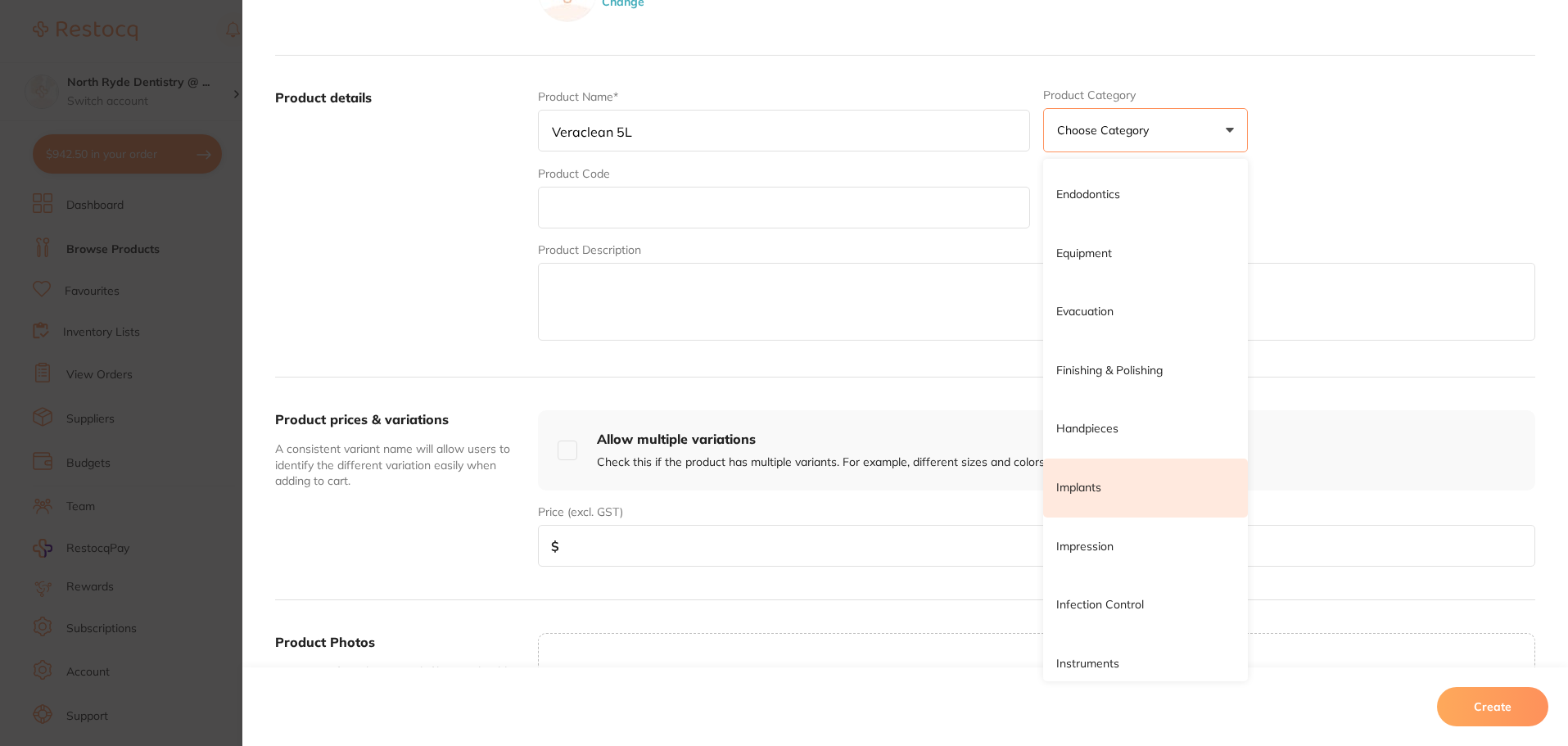
scroll to position [491, 0]
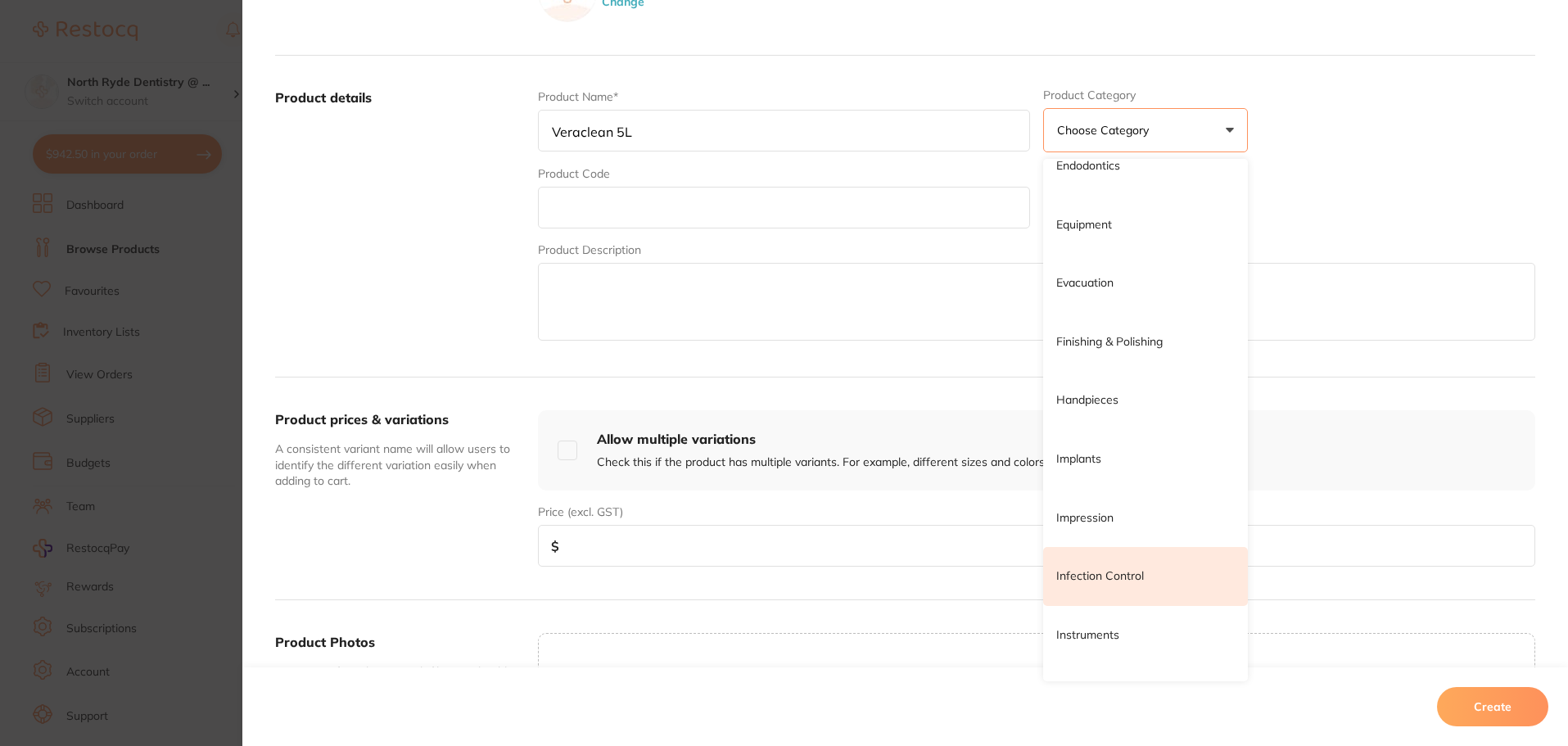
click at [1121, 586] on li "Infection Control" at bounding box center [1145, 576] width 204 height 59
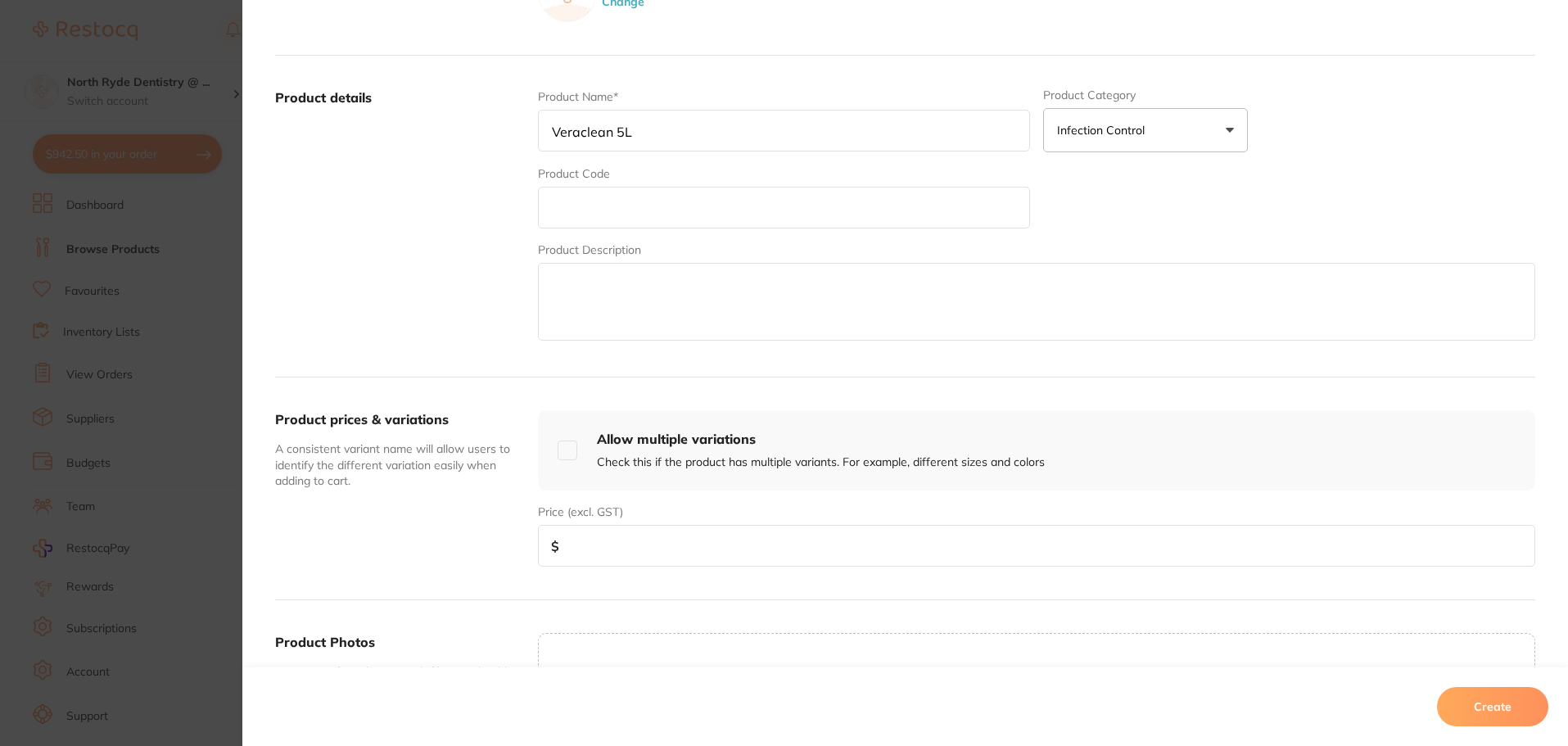
click at [570, 198] on input "text" at bounding box center [784, 207] width 492 height 42
paste input "DNVIRACLEAN"
type input "DNVIRACLEAN"
click at [590, 554] on input "number" at bounding box center [1037, 545] width 997 height 42
paste input "35.86"
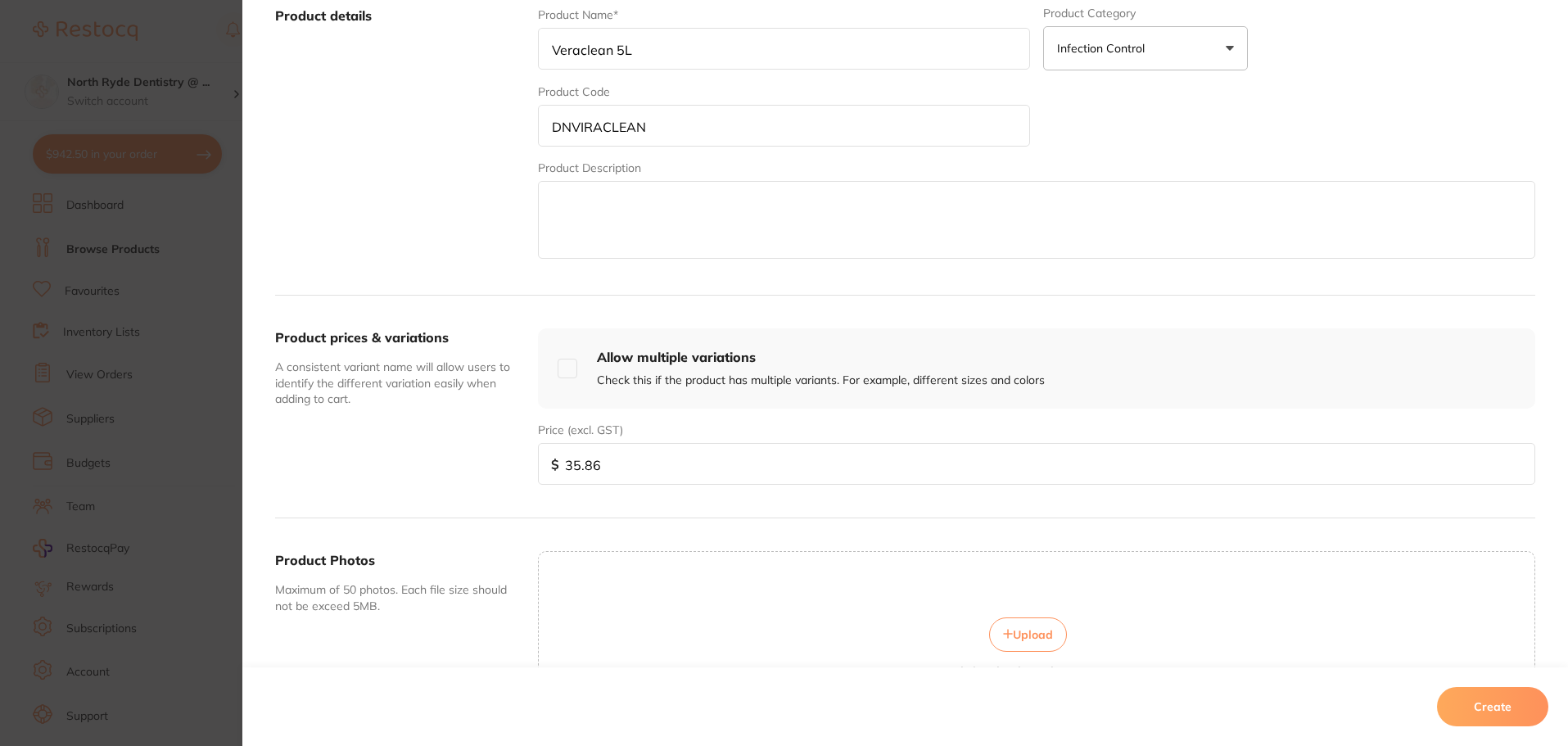
scroll to position [410, 0]
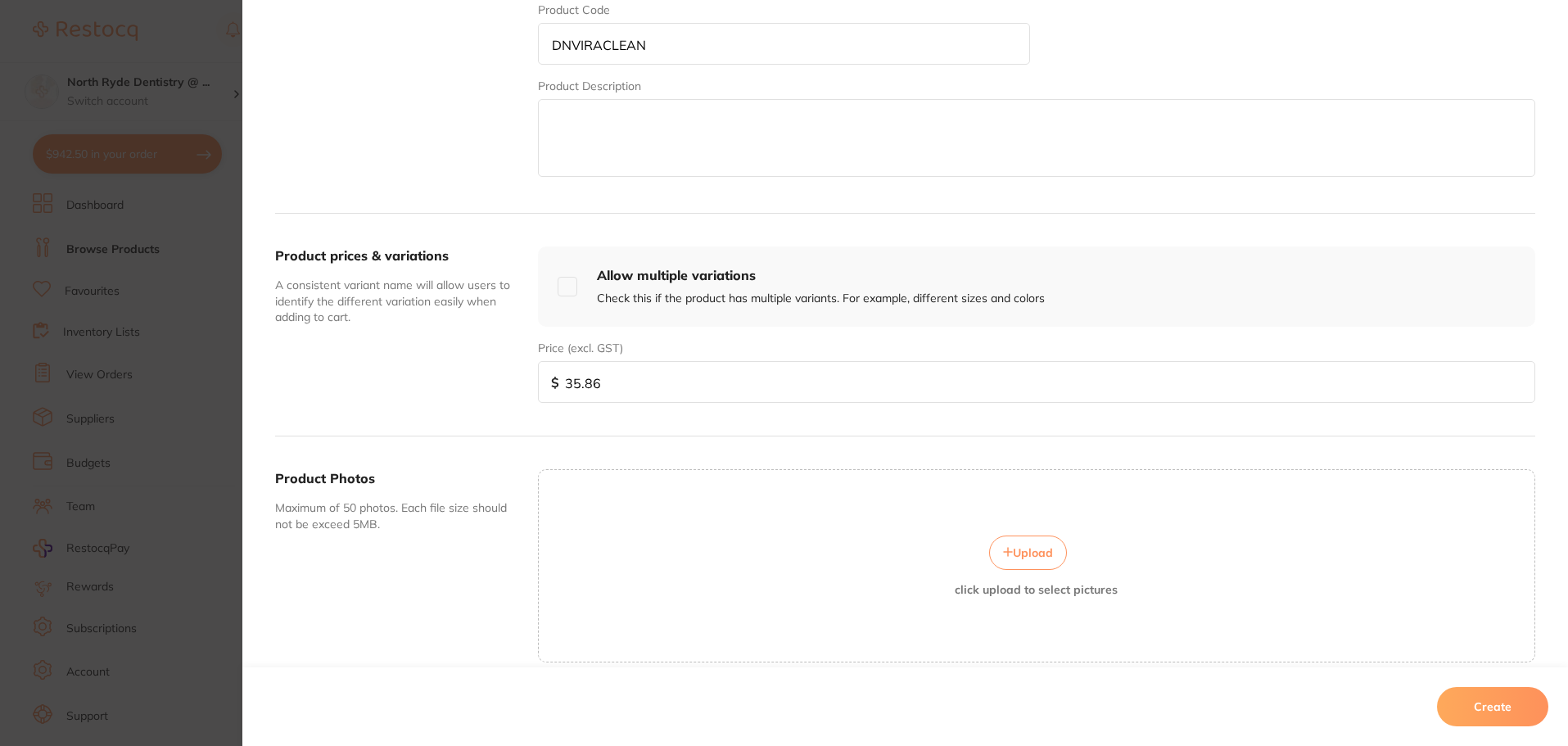
type input "35.86"
click at [1022, 548] on span "Upload" at bounding box center [1033, 552] width 40 height 15
click at [1477, 708] on button "Create" at bounding box center [1493, 707] width 111 height 39
